Goal: Transaction & Acquisition: Purchase product/service

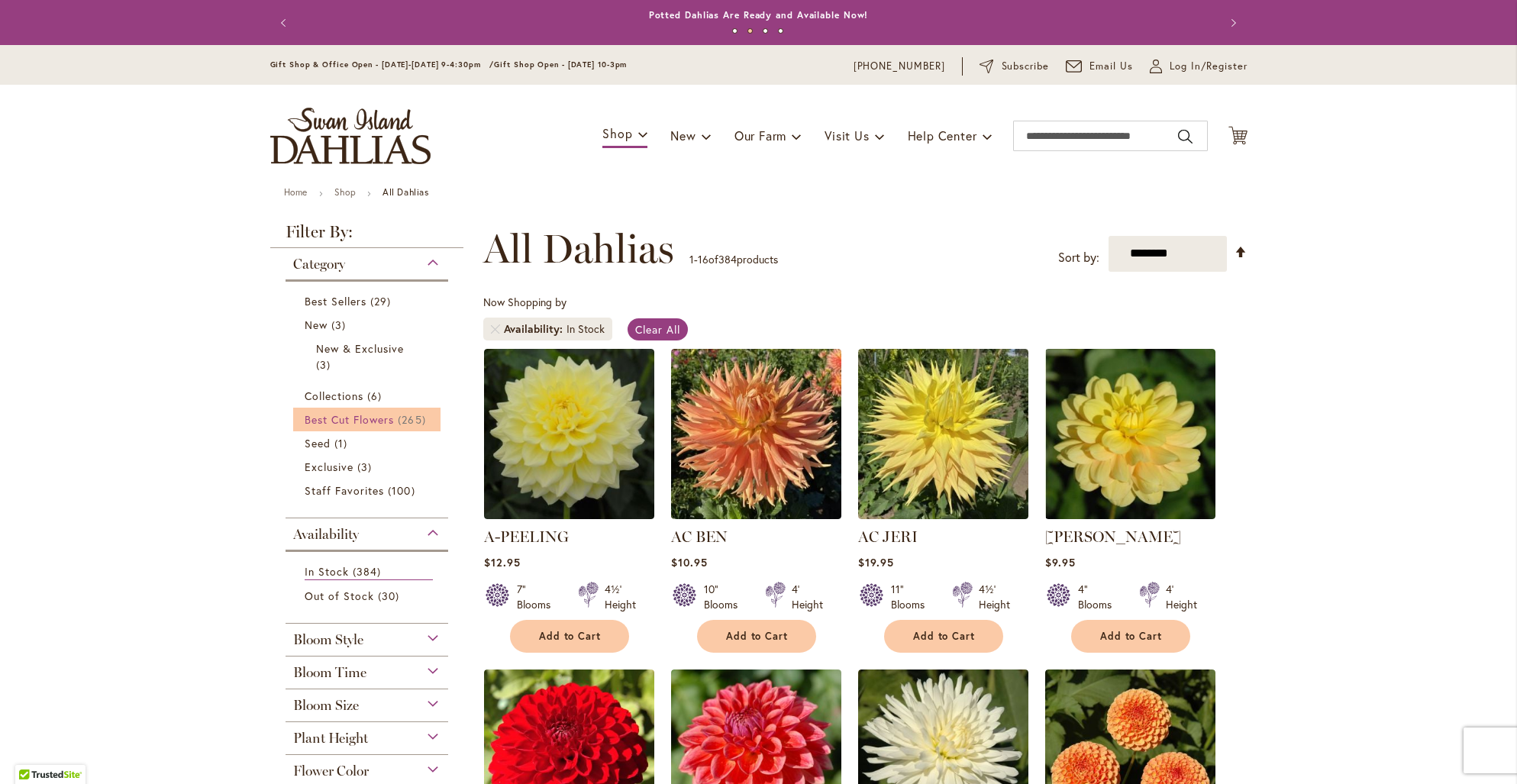
click at [382, 414] on span "Best Cut Flowers" at bounding box center [349, 419] width 90 height 15
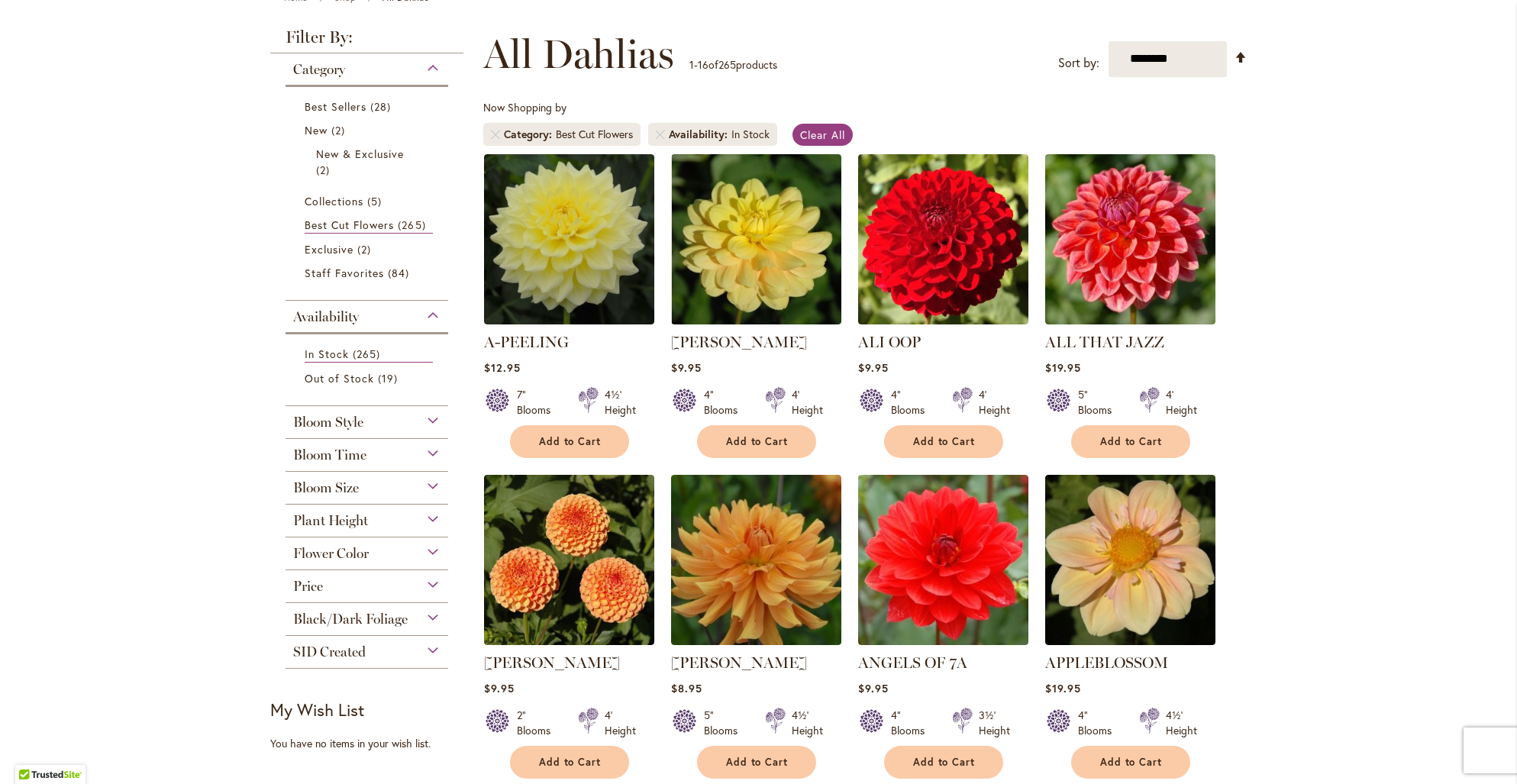
click at [428, 515] on div "Plant Height" at bounding box center [367, 517] width 163 height 24
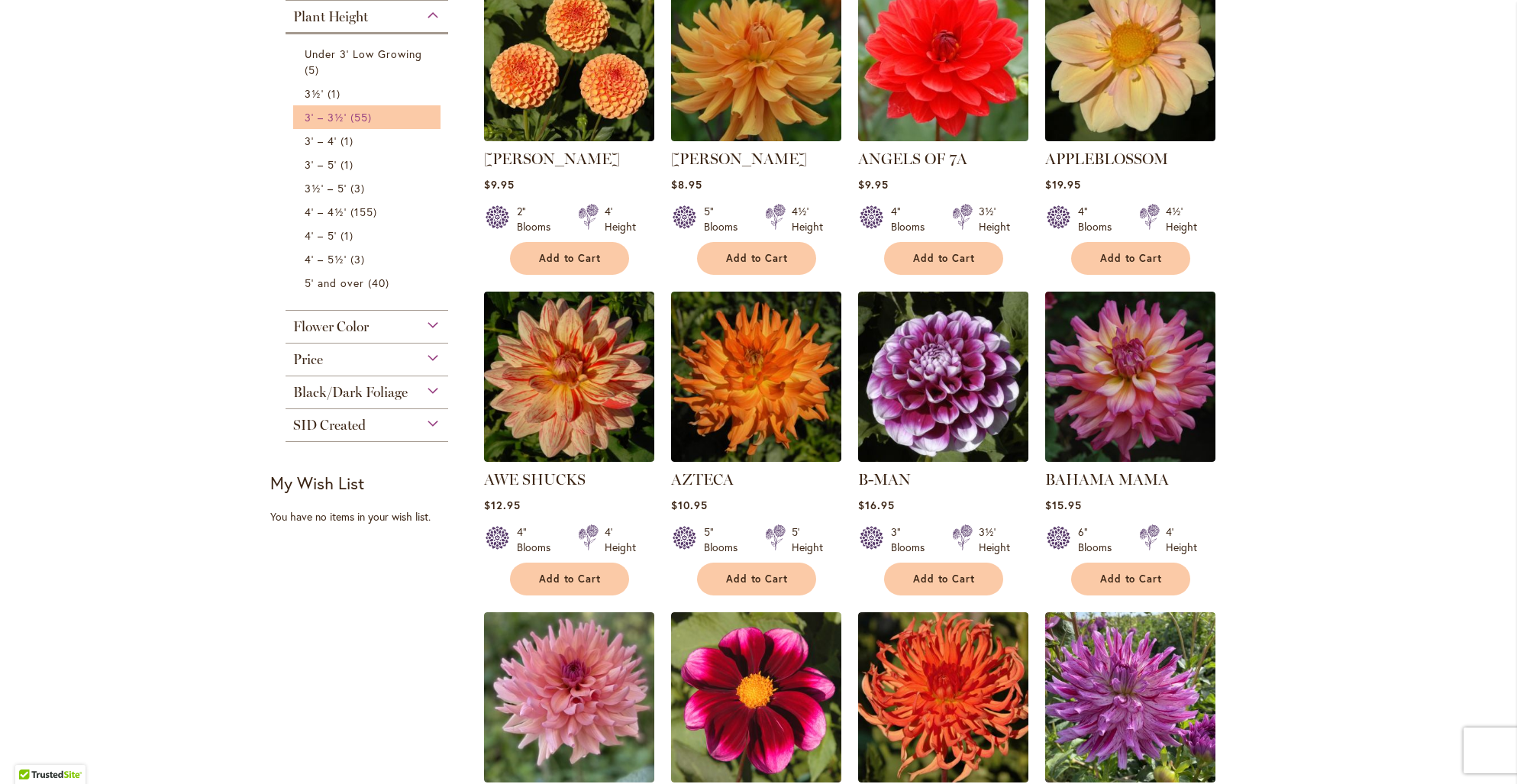
click at [362, 120] on span "55 items" at bounding box center [363, 117] width 25 height 16
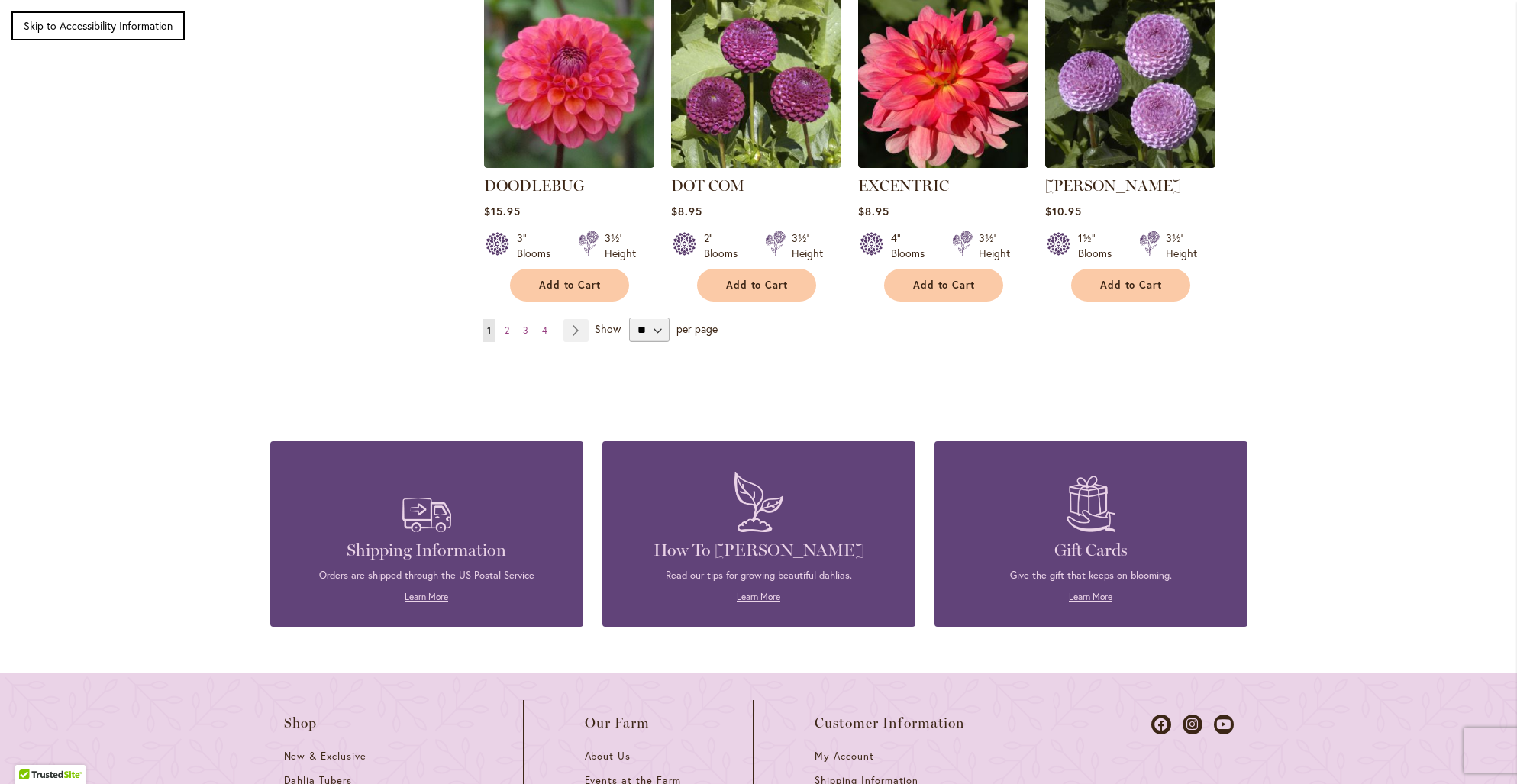
scroll to position [1402, 0]
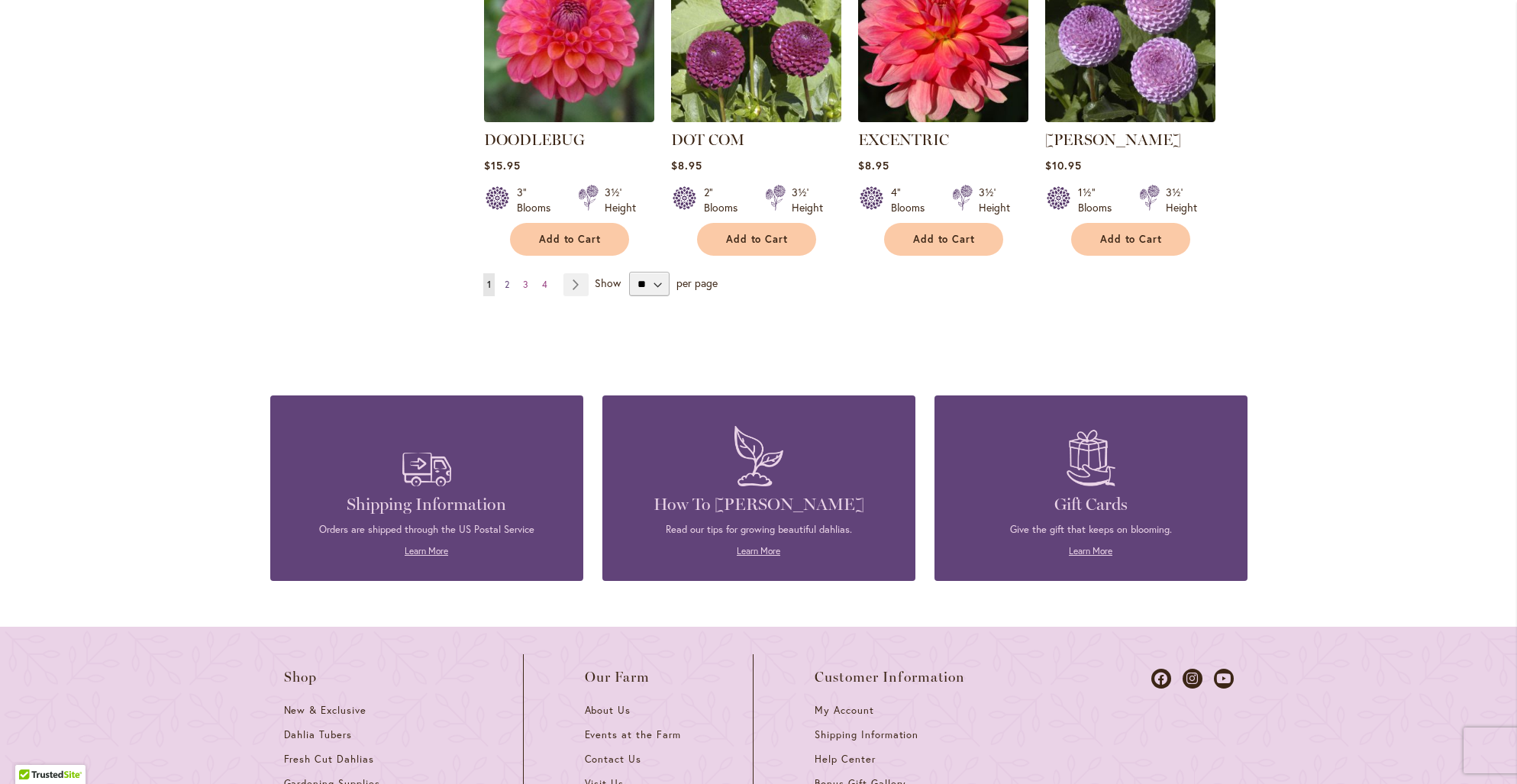
click at [512, 273] on link "Page 2" at bounding box center [507, 285] width 12 height 23
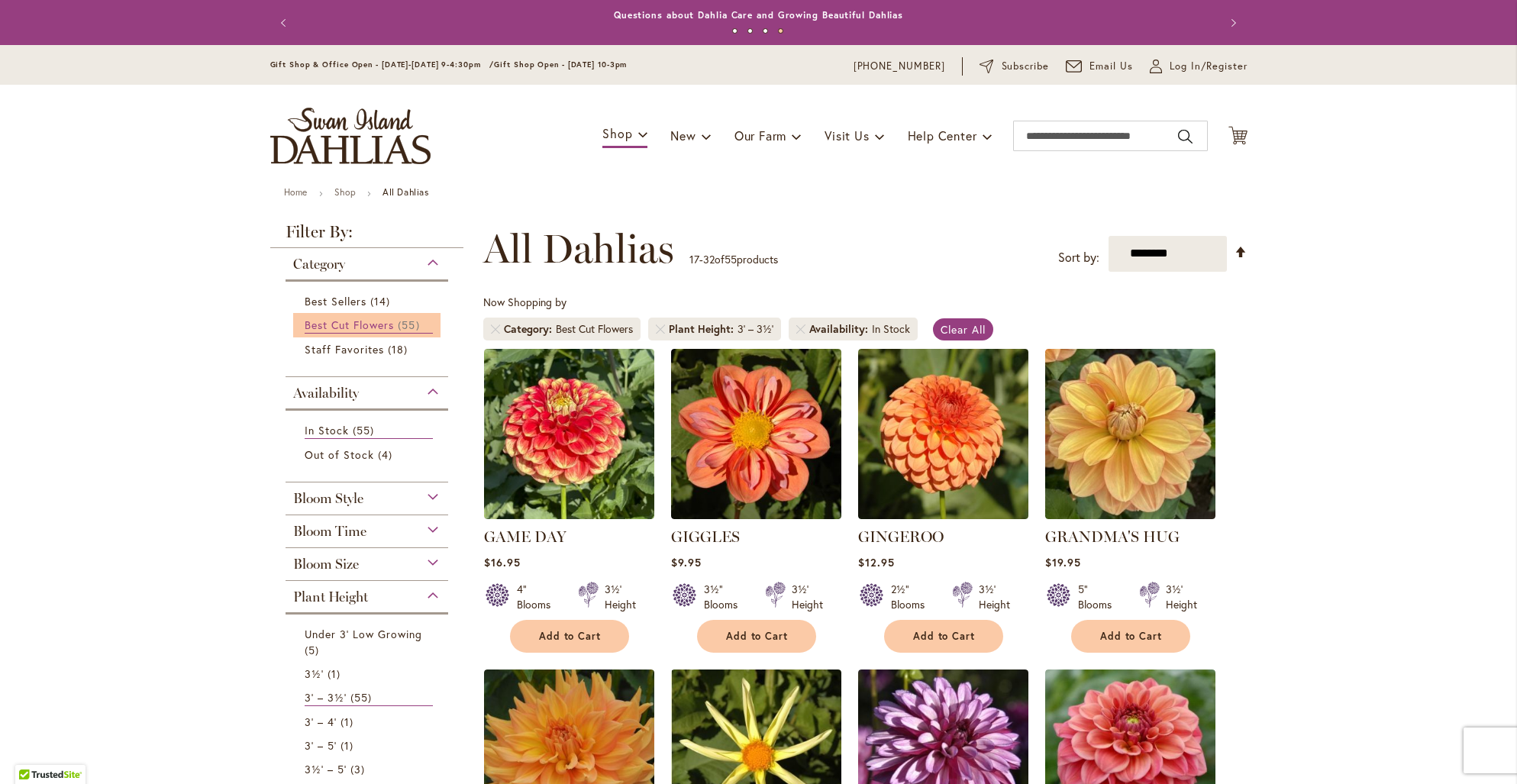
click at [415, 324] on span "55 items" at bounding box center [410, 325] width 25 height 16
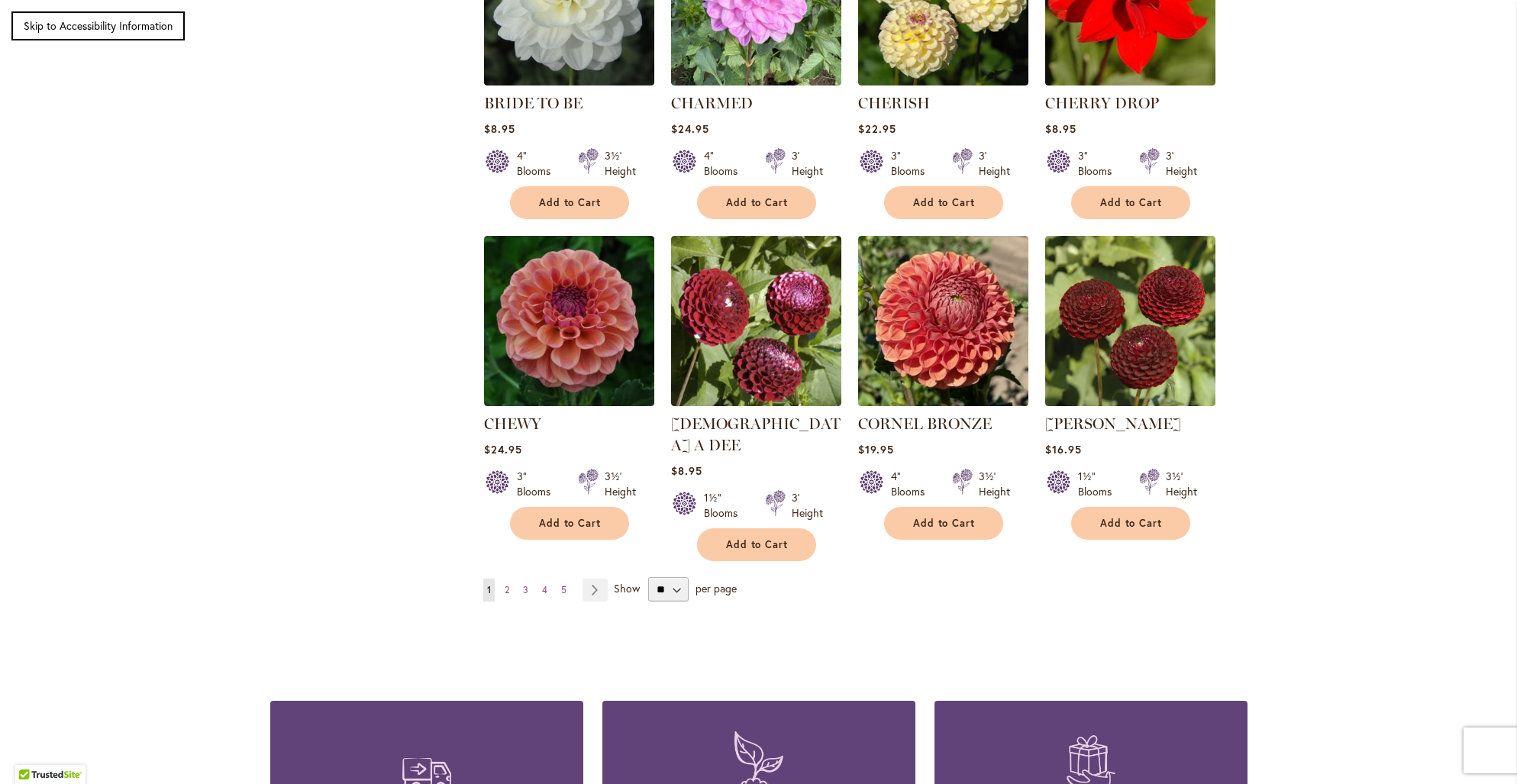
scroll to position [1123, 0]
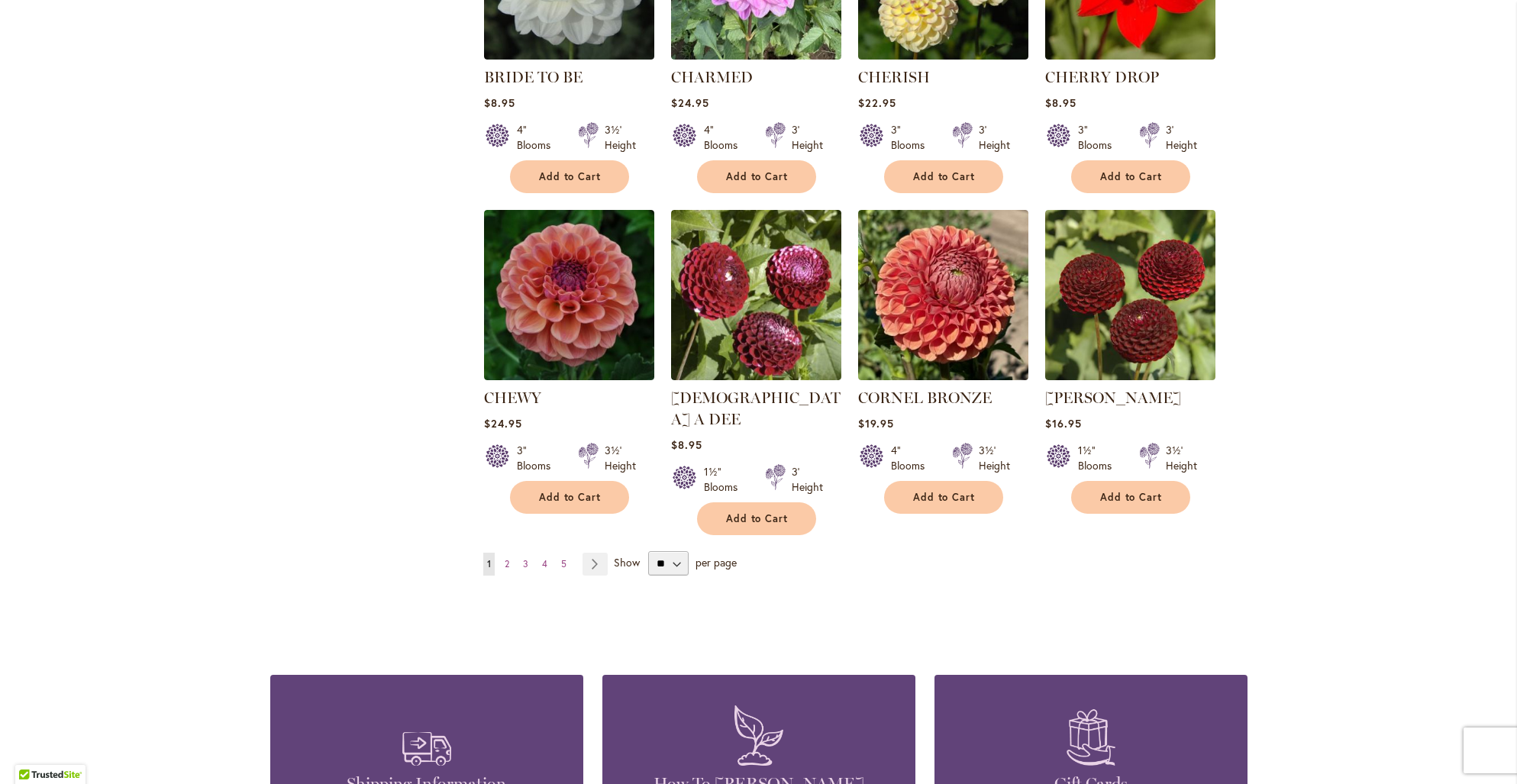
click at [633, 555] on span "Show" at bounding box center [627, 562] width 26 height 15
click at [648, 551] on select "** ** ** **" at bounding box center [668, 564] width 41 height 24
select select "**"
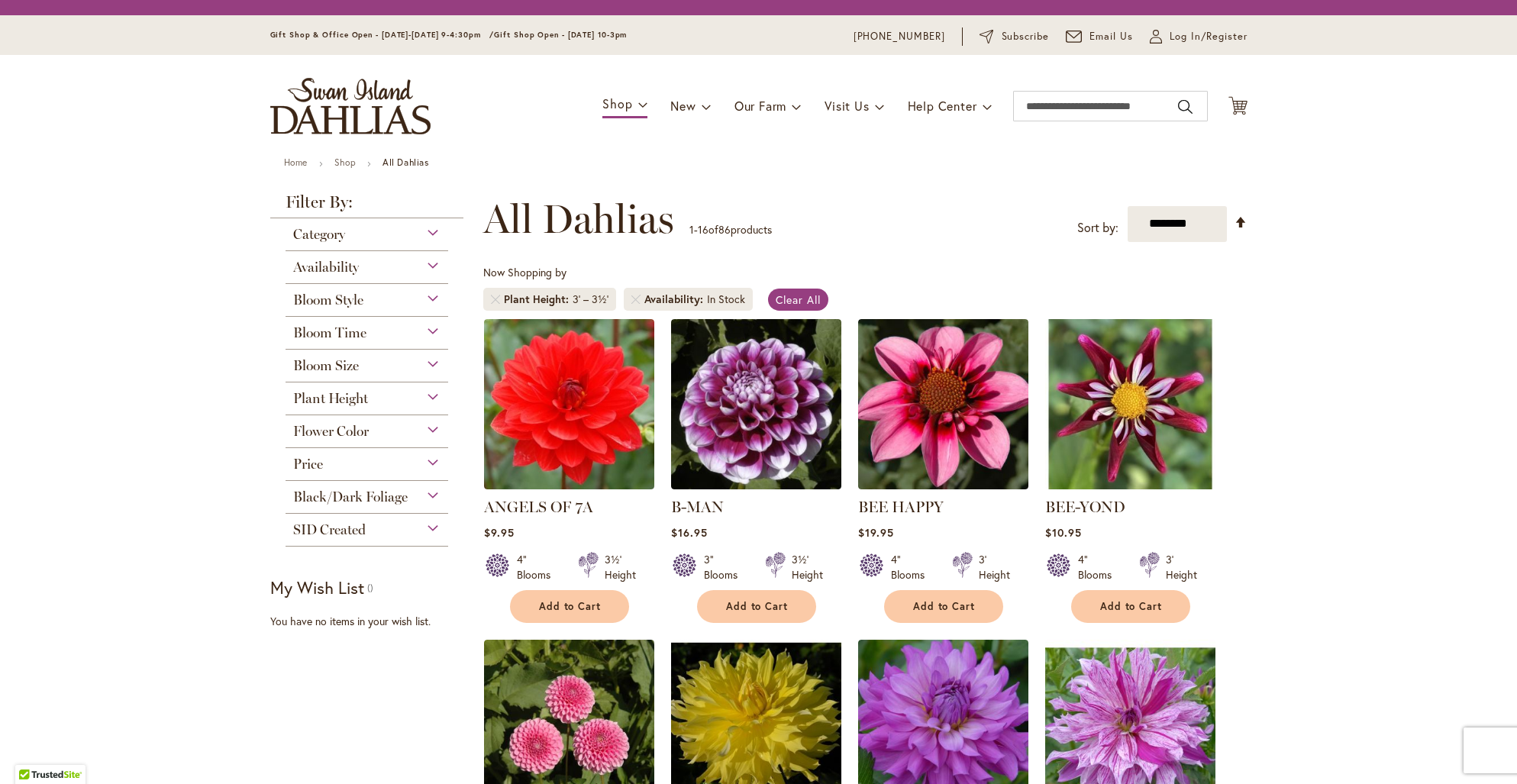
select select "**"
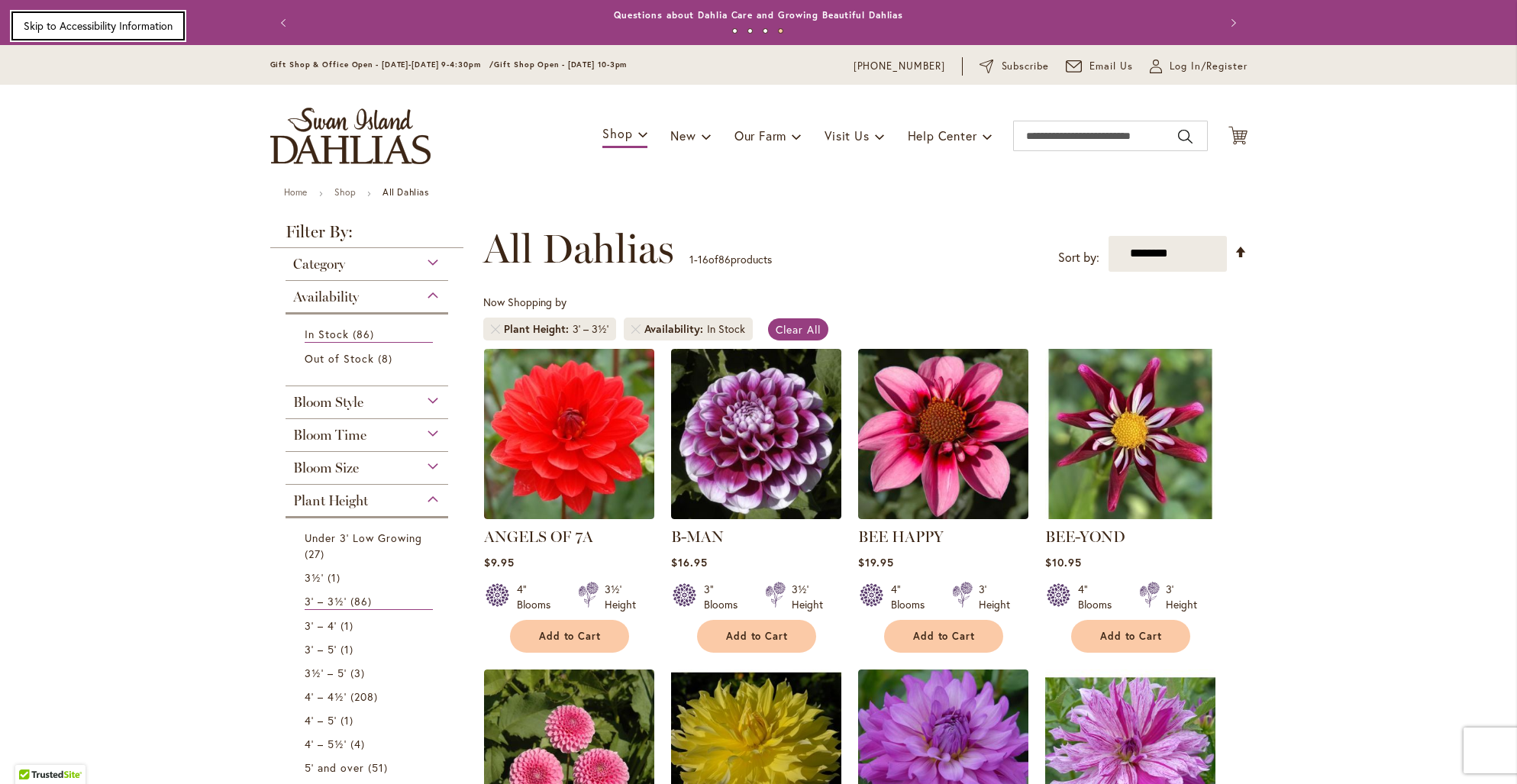
scroll to position [7, 22]
click at [99, 26] on link "Skip to Accessibility Information" at bounding box center [98, 26] width 173 height 29
click at [99, 26] on body "Skip to Accessibility Information The store will not work correctly in the case…" at bounding box center [758, 392] width 1517 height 784
click at [99, 26] on div "Previous Annual Dahlia Festival, August through September 28th - Wednesday thro…" at bounding box center [758, 22] width 1517 height 45
click at [758, 392] on img at bounding box center [756, 434] width 171 height 171
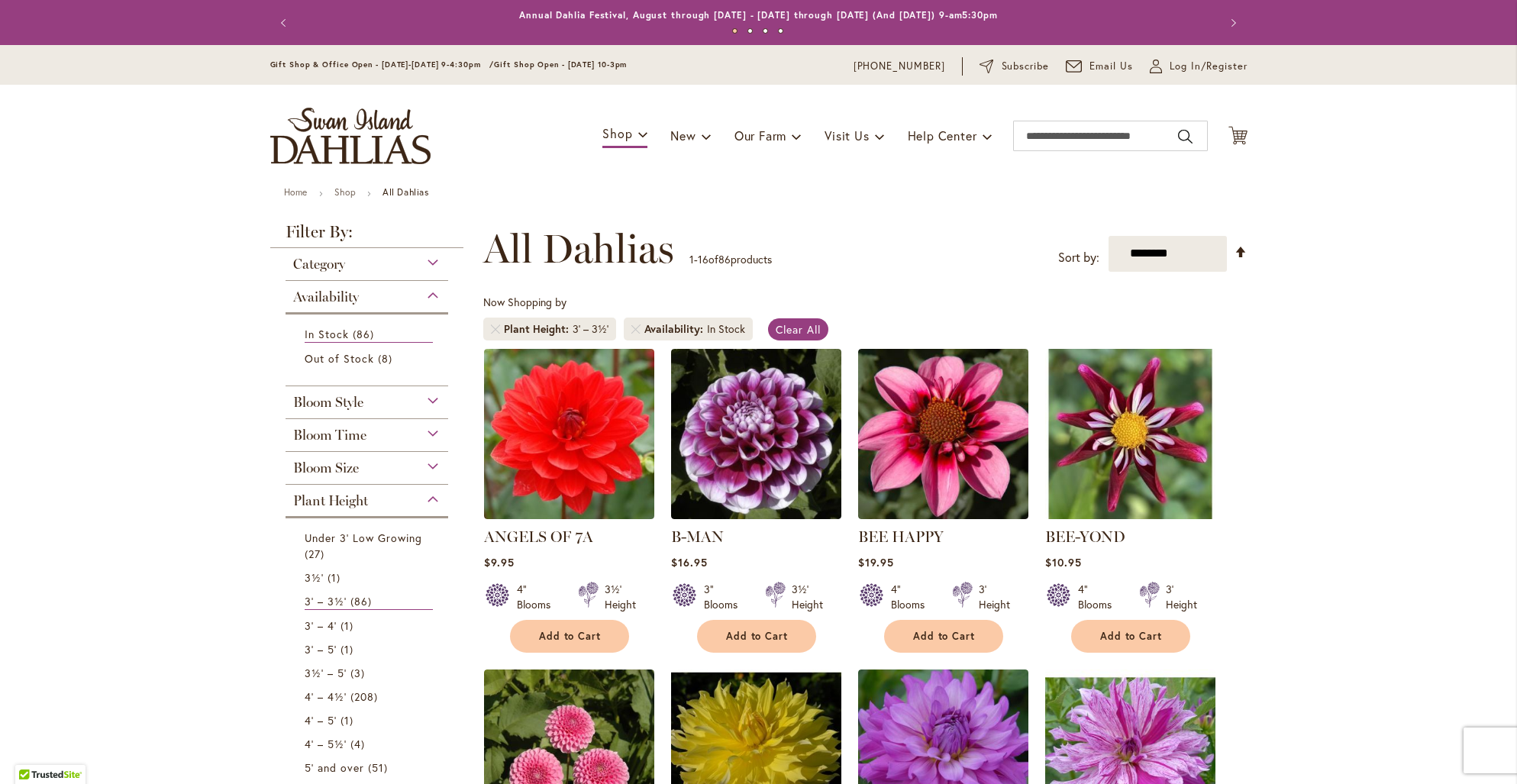
click at [758, 392] on img at bounding box center [756, 434] width 171 height 171
click at [755, 434] on img at bounding box center [756, 433] width 179 height 179
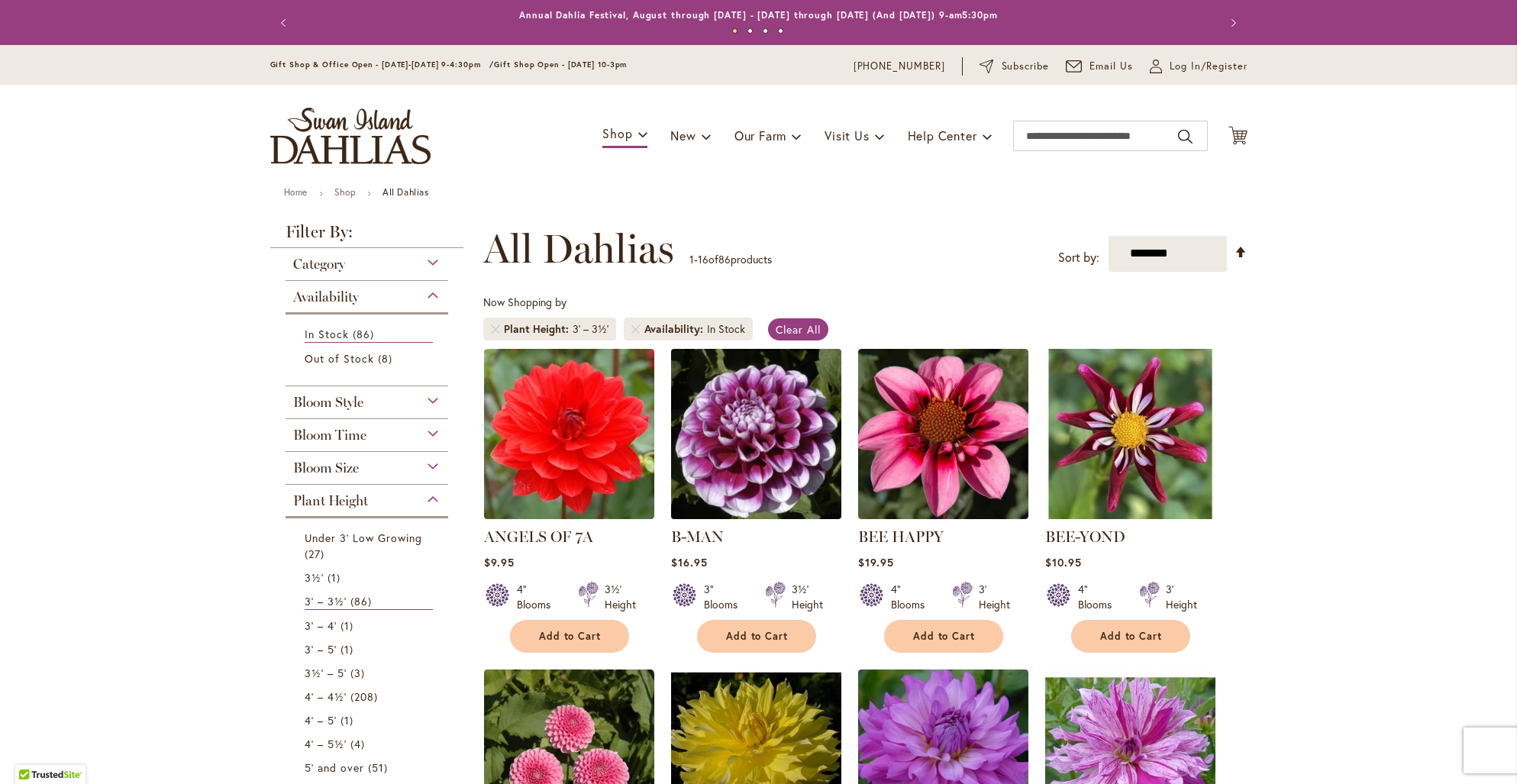
click at [755, 434] on img at bounding box center [756, 433] width 179 height 179
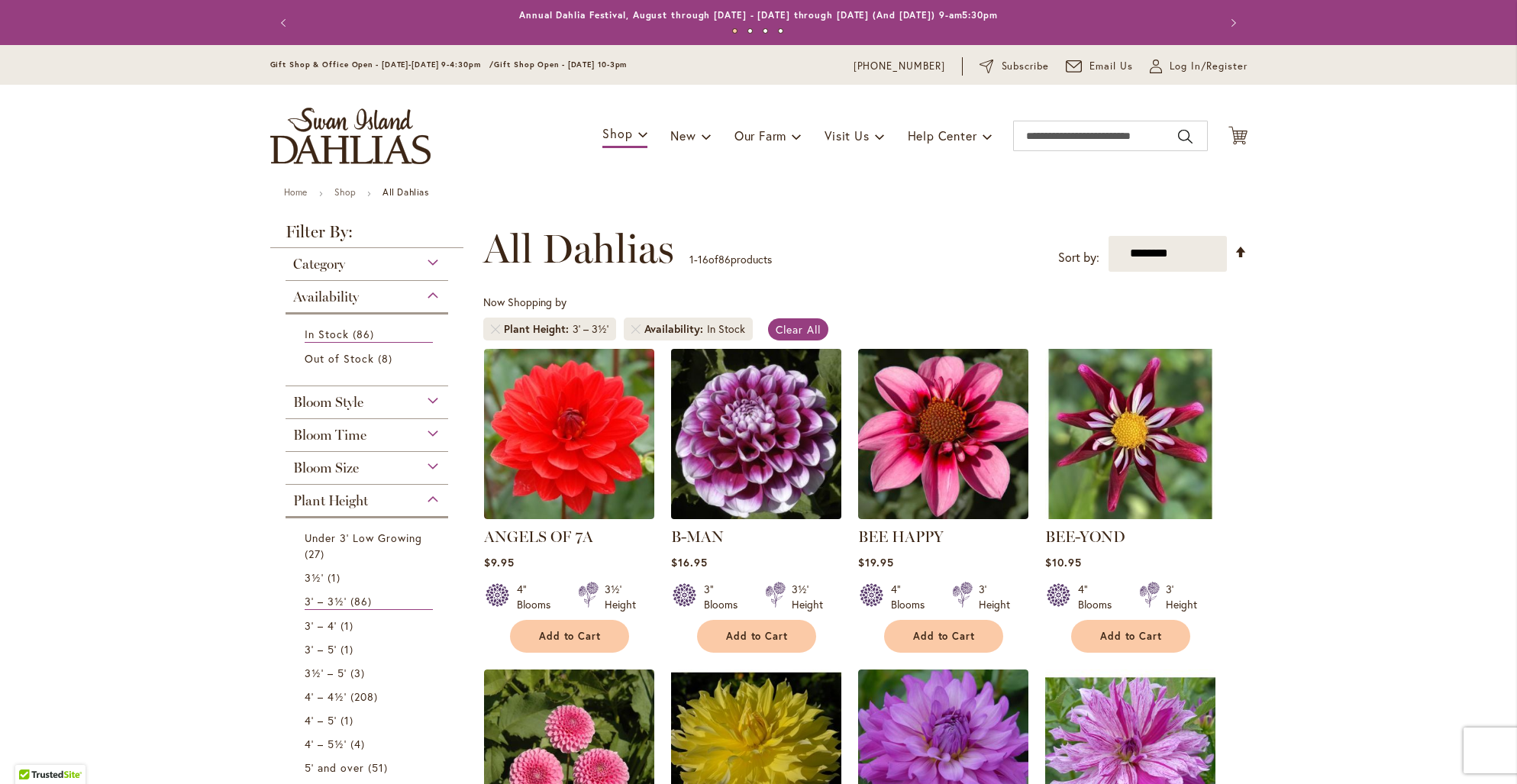
click at [755, 434] on img at bounding box center [756, 433] width 179 height 179
click at [755, 434] on img at bounding box center [756, 434] width 171 height 171
click at [755, 434] on img at bounding box center [756, 433] width 179 height 179
